Goal: Check status: Check status

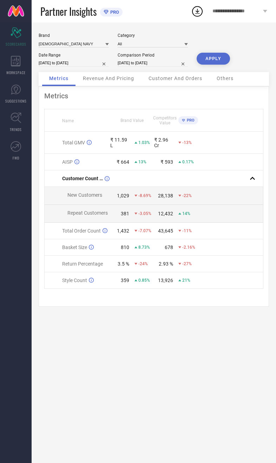
select select "7"
select select "2024"
select select "8"
select select "2024"
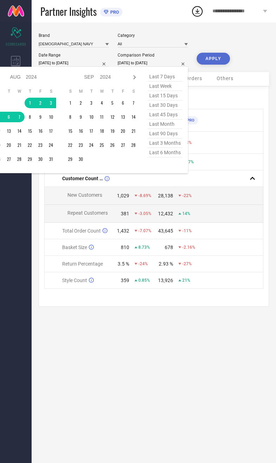
click at [170, 157] on span "last 6 months" at bounding box center [165, 152] width 35 height 9
type input "[DATE] to [DATE]"
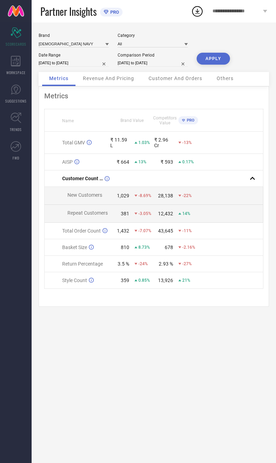
click at [223, 60] on button "APPLY" at bounding box center [213, 59] width 33 height 12
click at [66, 41] on input at bounding box center [74, 43] width 70 height 7
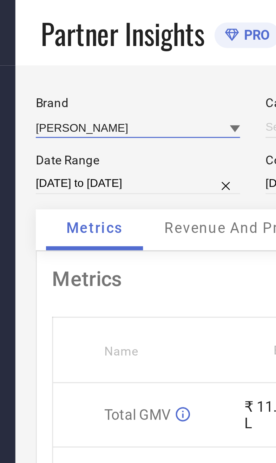
type input "All"
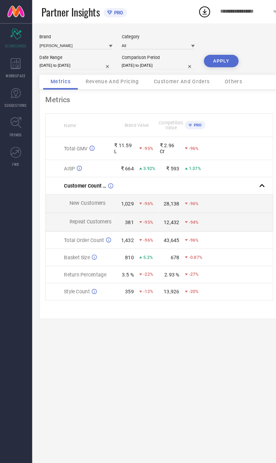
click at [219, 65] on button "APPLY" at bounding box center [213, 59] width 33 height 12
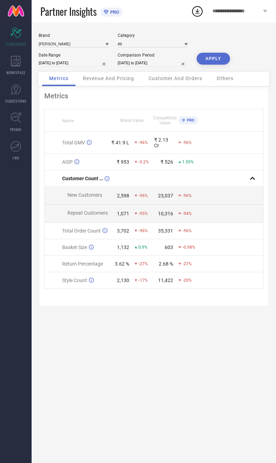
select select "1"
select select "2025"
select select "2"
select select "2025"
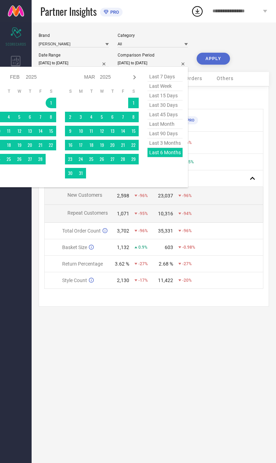
click at [136, 80] on icon at bounding box center [134, 77] width 8 height 8
select select "2"
select select "2025"
select select "3"
select select "2025"
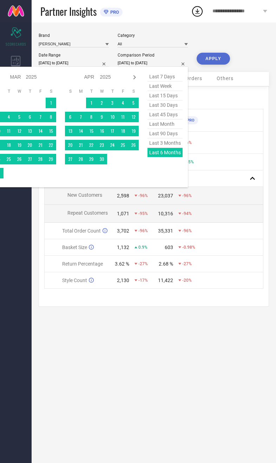
click at [136, 80] on icon at bounding box center [134, 77] width 8 height 8
select select "3"
select select "2025"
select select "4"
select select "2025"
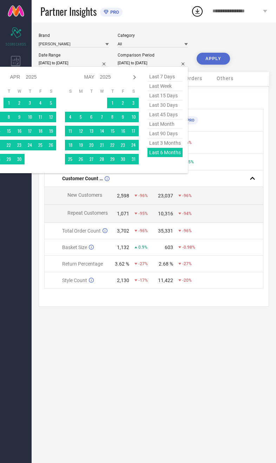
click at [135, 82] on icon at bounding box center [134, 77] width 8 height 8
select select "4"
select select "2025"
select select "5"
select select "2025"
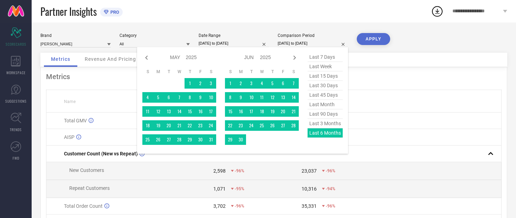
click at [144, 57] on icon at bounding box center [146, 57] width 8 height 8
select select "3"
select select "2025"
select select "4"
select select "2025"
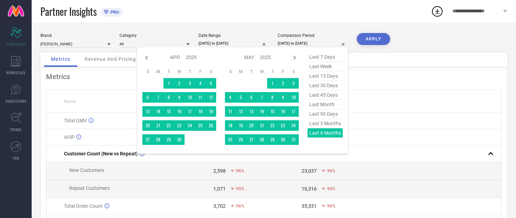
click at [145, 59] on icon at bounding box center [146, 57] width 8 height 8
select select "2"
select select "2025"
select select "3"
select select "2025"
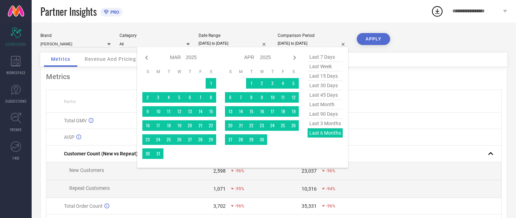
click at [147, 56] on icon at bounding box center [146, 57] width 8 height 8
select select "1"
select select "2025"
select select "2"
select select "2025"
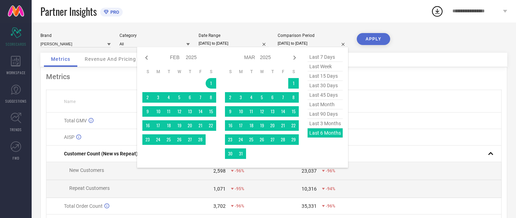
click at [145, 60] on icon at bounding box center [146, 57] width 8 height 8
select select "2025"
select select "1"
select select "2025"
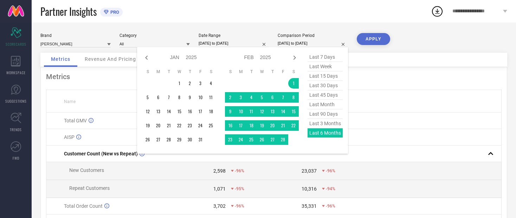
click at [145, 61] on icon at bounding box center [146, 57] width 8 height 8
select select "11"
select select "2024"
select select "2025"
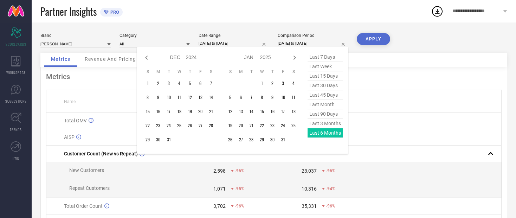
click at [148, 61] on icon at bounding box center [146, 57] width 8 height 8
select select "10"
select select "2024"
select select "11"
select select "2024"
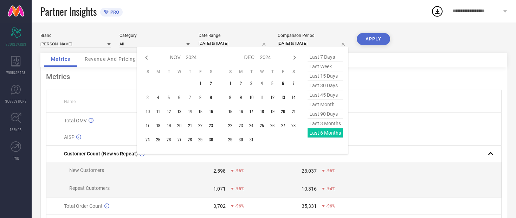
click at [149, 56] on icon at bounding box center [146, 57] width 8 height 8
select select "9"
select select "2024"
select select "10"
select select "2024"
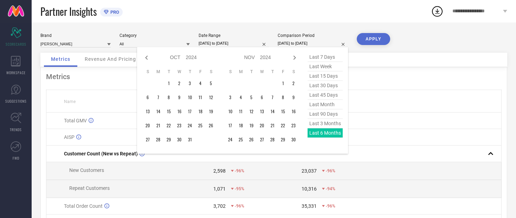
click at [147, 57] on icon at bounding box center [146, 58] width 2 height 4
select select "8"
select select "2024"
select select "9"
select select "2024"
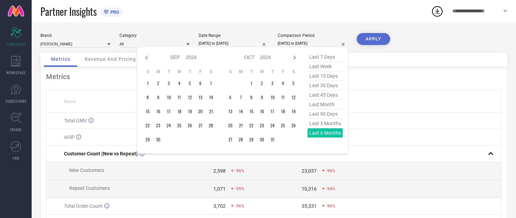
click at [147, 57] on icon at bounding box center [146, 57] width 8 height 8
select select "7"
select select "2024"
select select "8"
select select "2024"
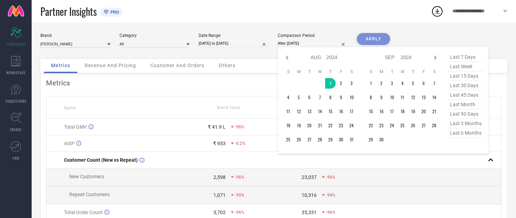
type input "[DATE] to [DATE]"
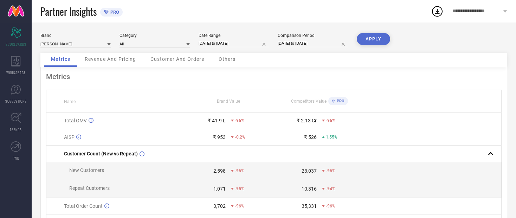
click at [276, 41] on button "APPLY" at bounding box center [373, 39] width 33 height 12
select select "7"
select select "2024"
select select "8"
select select "2024"
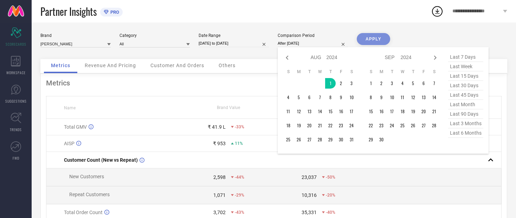
type input "[DATE] to [DATE]"
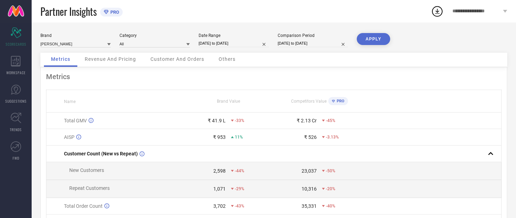
click at [276, 45] on button "APPLY" at bounding box center [373, 39] width 33 height 12
select select "7"
select select "2024"
select select "8"
select select "2024"
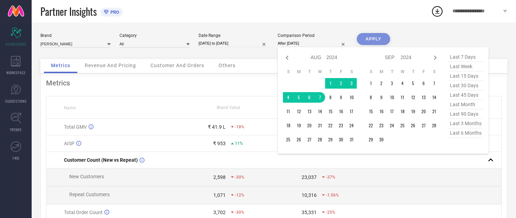
type input "[DATE] to [DATE]"
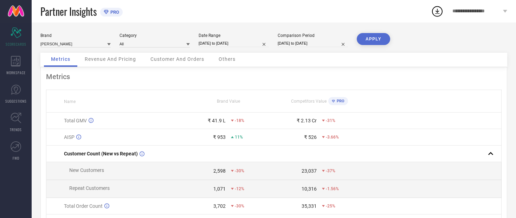
click at [276, 41] on button "APPLY" at bounding box center [373, 39] width 33 height 12
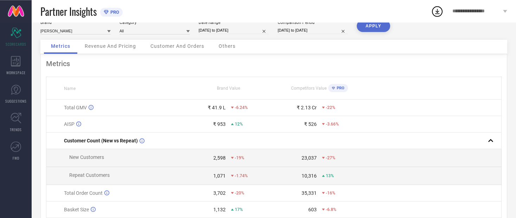
scroll to position [6, 0]
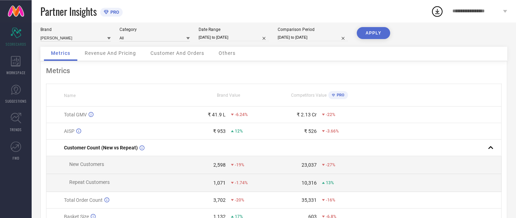
click at [109, 59] on div "Revenue And Pricing" at bounding box center [110, 54] width 65 height 14
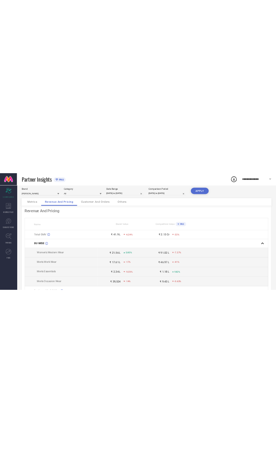
scroll to position [0, 0]
